Goal: Navigation & Orientation: Find specific page/section

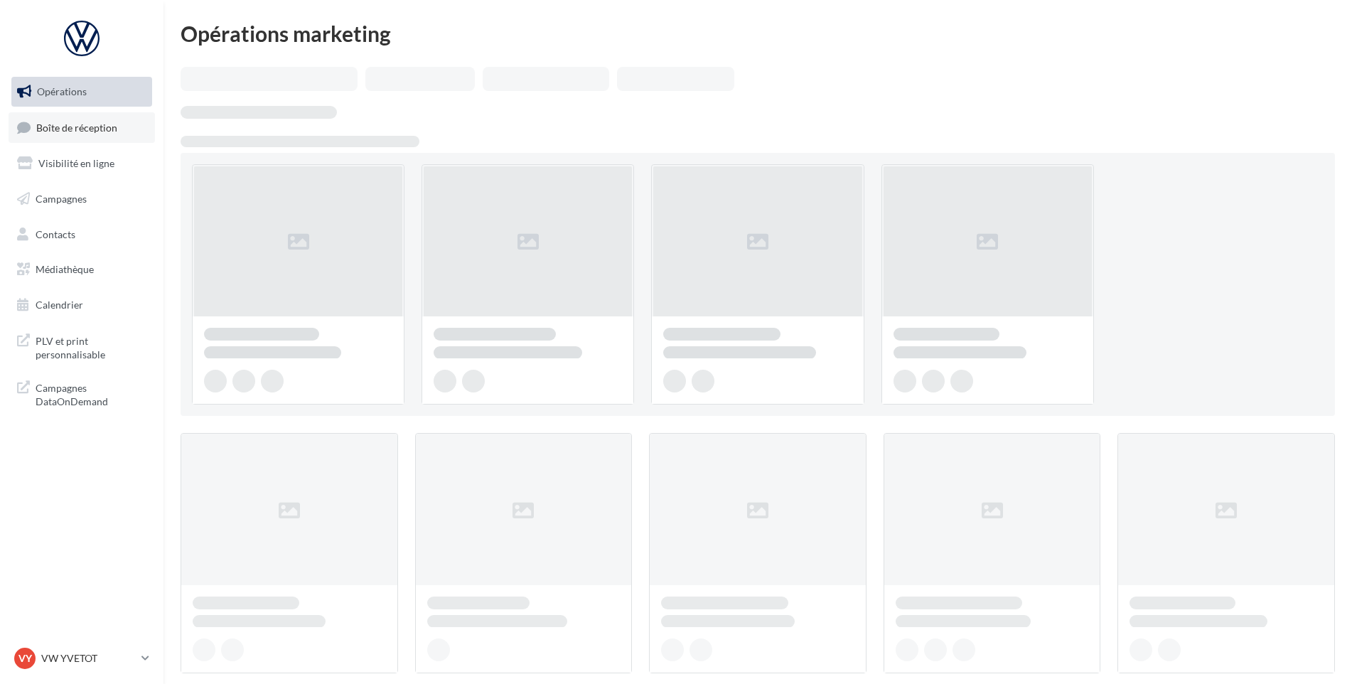
click at [60, 121] on span "Boîte de réception" at bounding box center [76, 127] width 81 height 12
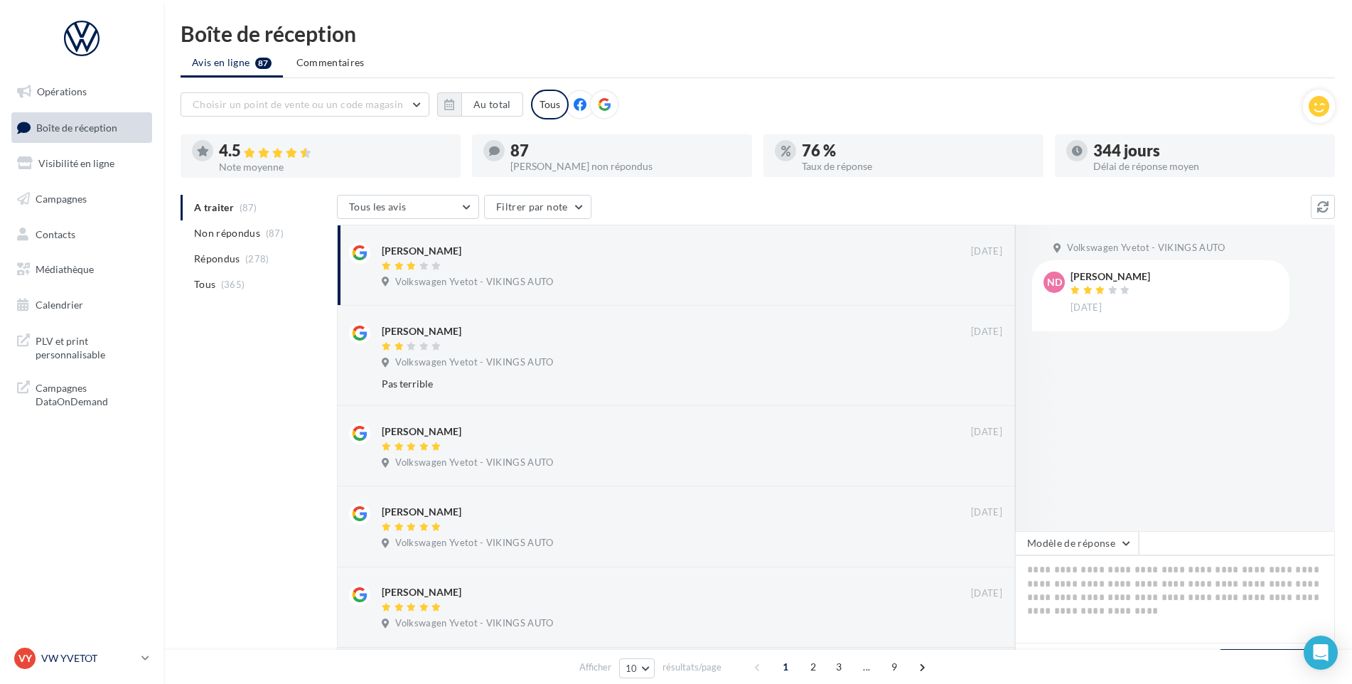
click at [81, 663] on p "VW YVETOT" at bounding box center [88, 658] width 95 height 14
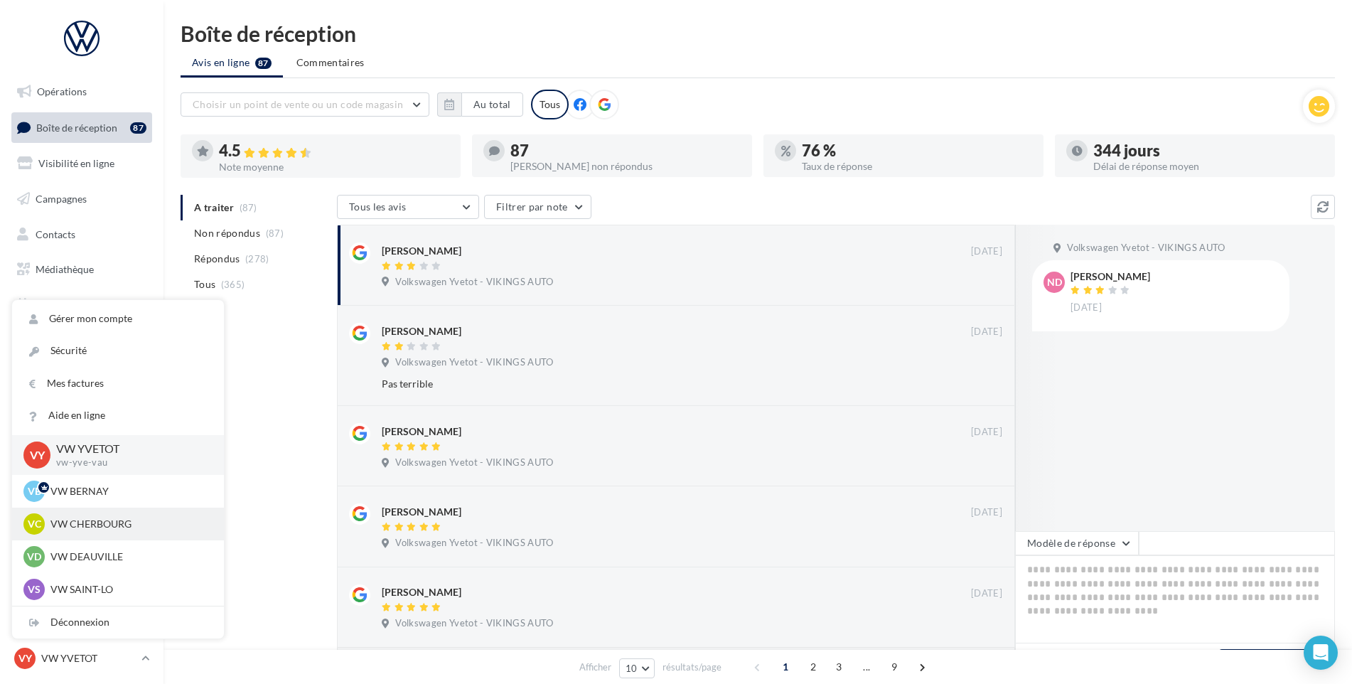
click at [132, 530] on p "VW CHERBOURG" at bounding box center [128, 524] width 156 height 14
